Goal: Navigation & Orientation: Find specific page/section

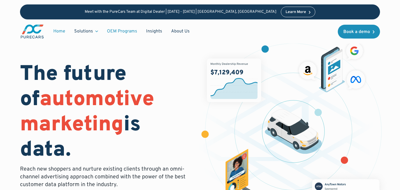
click at [127, 30] on link "OEM Programs" at bounding box center [122, 31] width 39 height 11
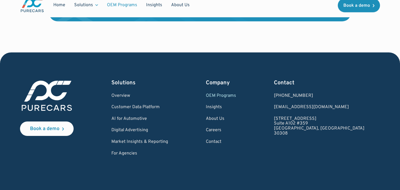
scroll to position [980, 0]
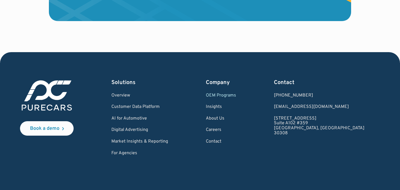
click at [236, 95] on link "OEM Programs" at bounding box center [221, 95] width 30 height 5
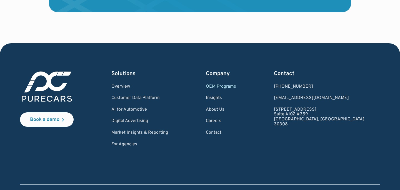
scroll to position [1007, 0]
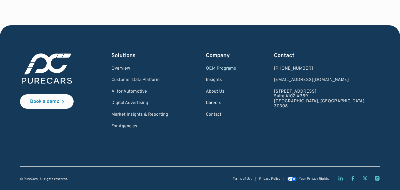
click at [236, 103] on link "Careers" at bounding box center [221, 103] width 30 height 5
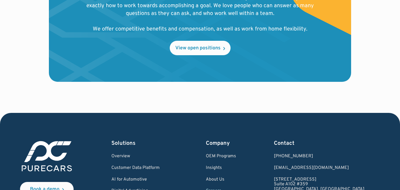
scroll to position [627, 0]
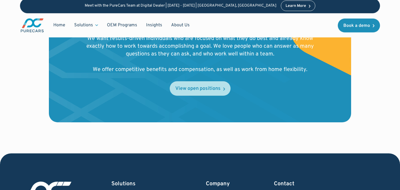
click at [206, 94] on link "View open positions" at bounding box center [200, 88] width 61 height 14
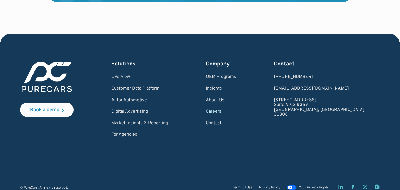
scroll to position [756, 0]
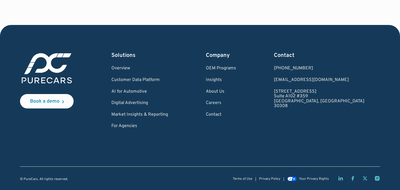
click at [236, 105] on link "Careers" at bounding box center [221, 103] width 30 height 5
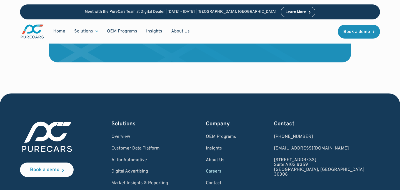
scroll to position [652, 0]
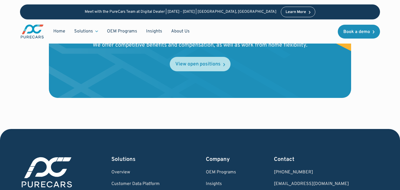
click at [203, 69] on link "View open positions" at bounding box center [200, 64] width 61 height 14
